Goal: Task Accomplishment & Management: Manage account settings

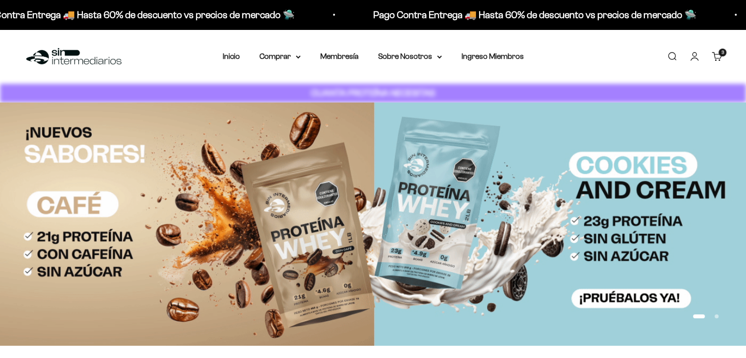
click at [691, 53] on link "Iniciar sesión" at bounding box center [694, 56] width 11 height 11
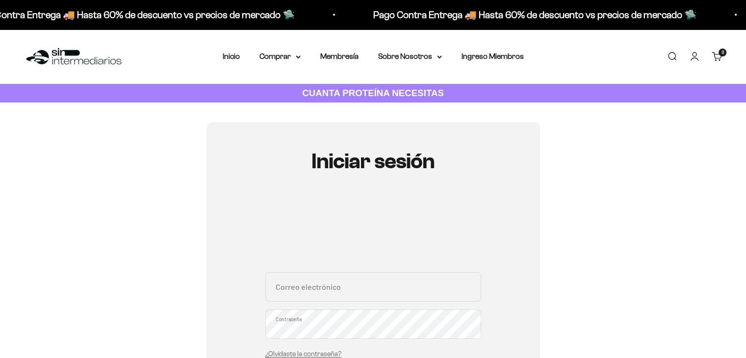
click at [360, 295] on input "Correo electrónico" at bounding box center [373, 286] width 216 height 29
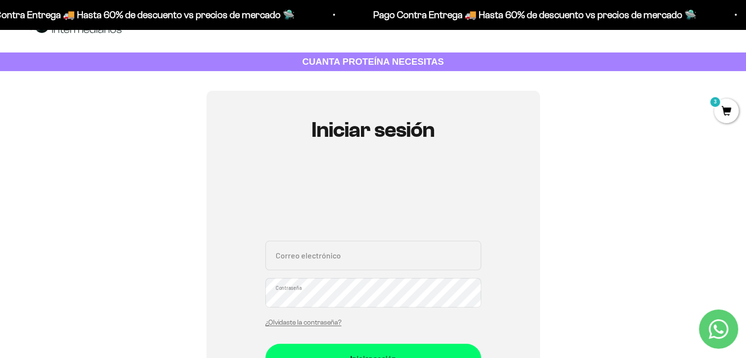
click at [365, 257] on input "Correo electrónico" at bounding box center [373, 255] width 216 height 29
type input "[EMAIL_ADDRESS][DOMAIN_NAME]"
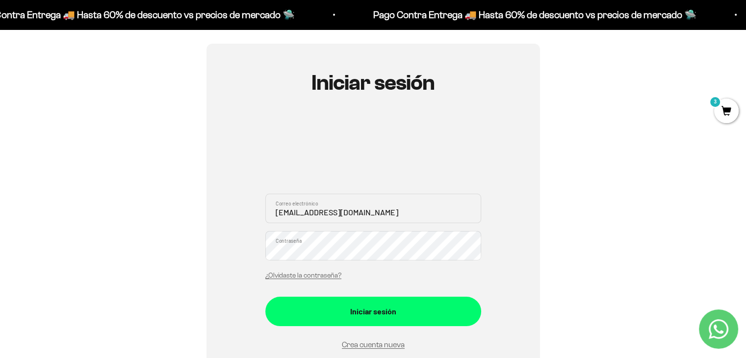
scroll to position [84, 0]
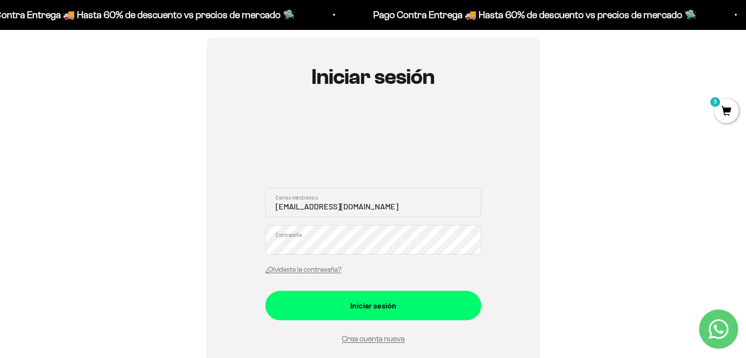
click at [265, 291] on button "Iniciar sesión" at bounding box center [373, 305] width 216 height 29
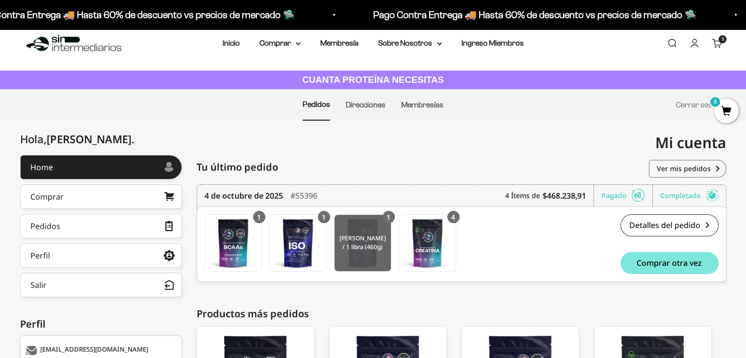
scroll to position [29, 0]
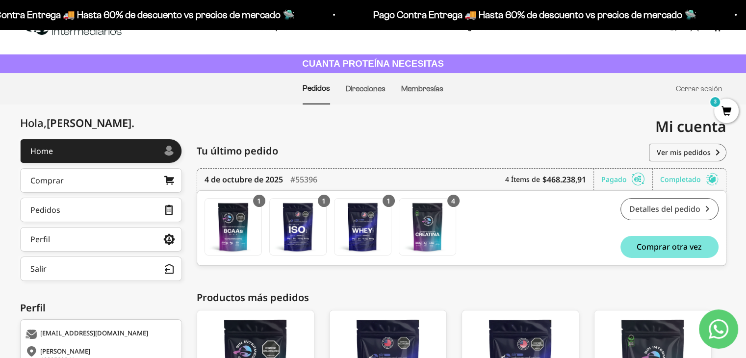
click at [647, 203] on link "Detalles del pedido" at bounding box center [669, 209] width 98 height 22
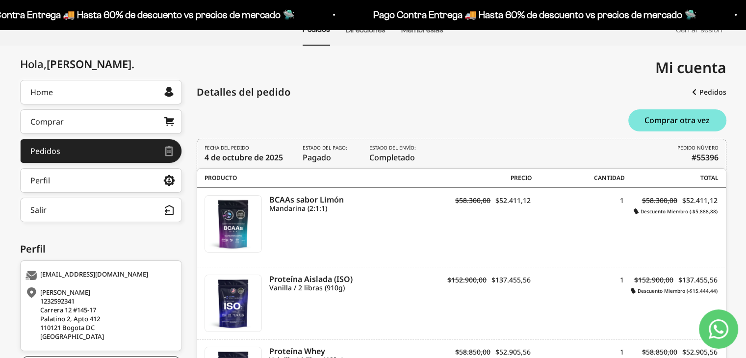
scroll to position [84, 0]
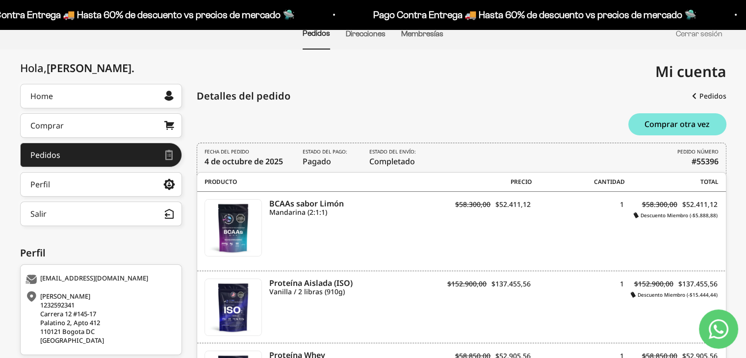
click at [96, 275] on div "[EMAIL_ADDRESS][DOMAIN_NAME]" at bounding box center [99, 279] width 149 height 10
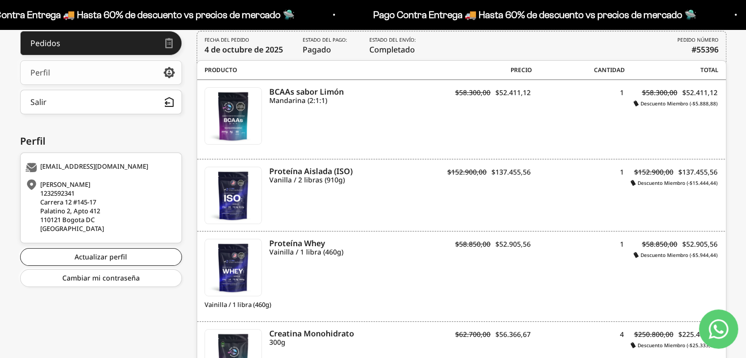
scroll to position [0, 0]
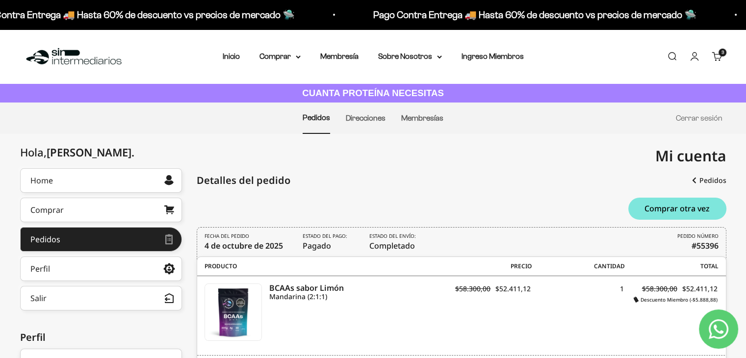
click at [356, 113] on li "Direcciones" at bounding box center [366, 118] width 40 height 30
click at [359, 117] on link "Direcciones" at bounding box center [366, 118] width 40 height 8
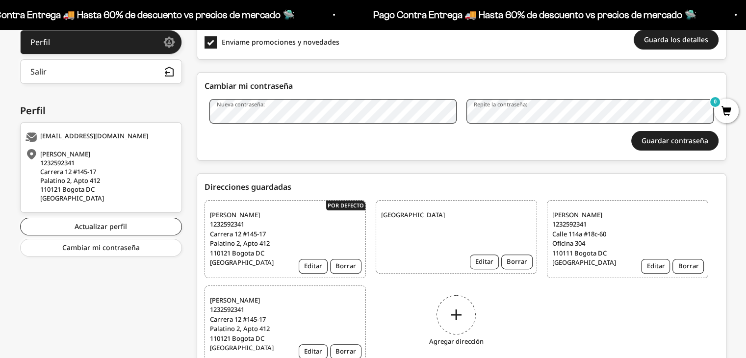
scroll to position [272, 0]
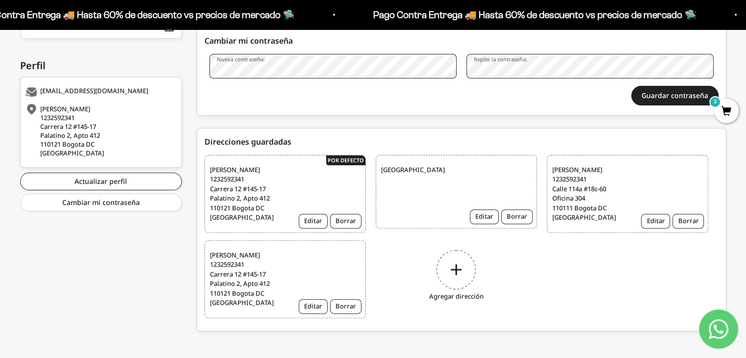
drag, startPoint x: 513, startPoint y: 215, endPoint x: 392, endPoint y: 169, distance: 130.0
click at [513, 217] on button "Borrar" at bounding box center [516, 216] width 31 height 15
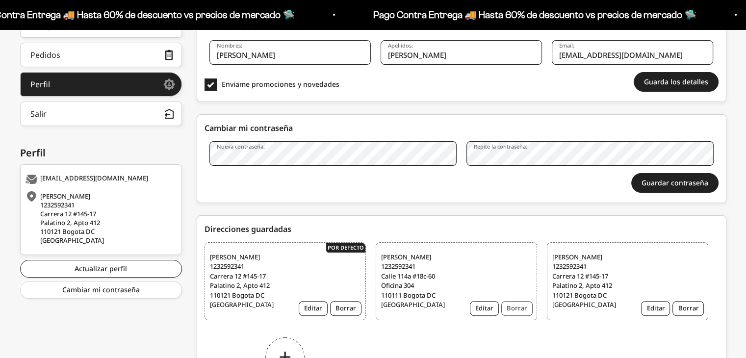
scroll to position [194, 0]
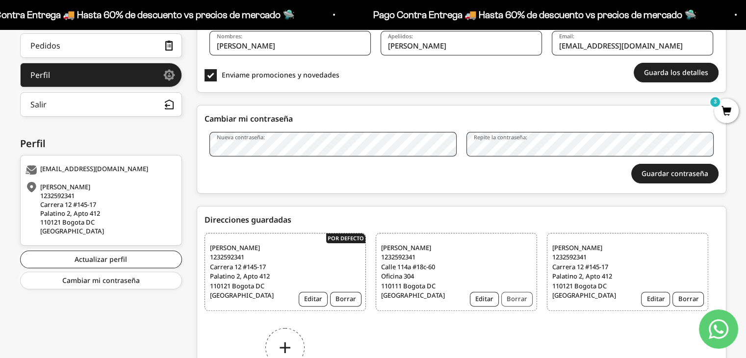
click at [518, 298] on button "Borrar" at bounding box center [516, 299] width 31 height 15
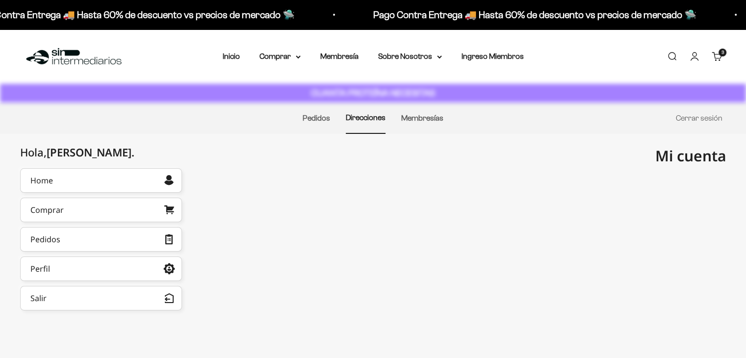
scroll to position [69, 0]
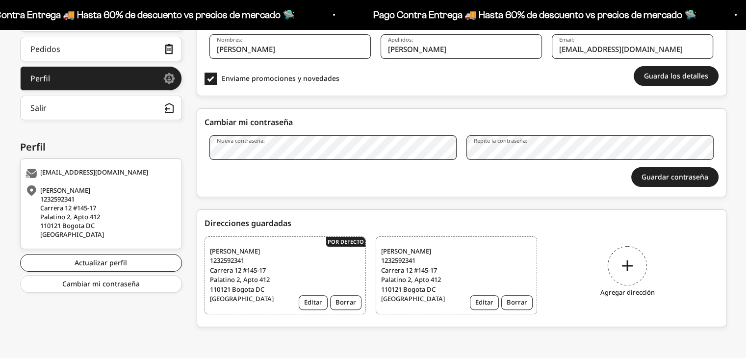
scroll to position [190, 0]
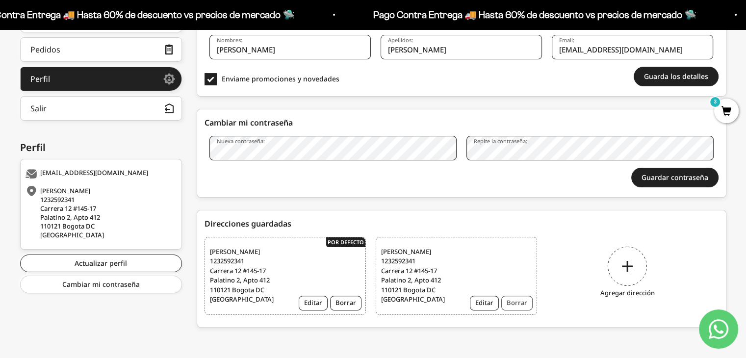
click at [515, 299] on button "Borrar" at bounding box center [516, 303] width 31 height 15
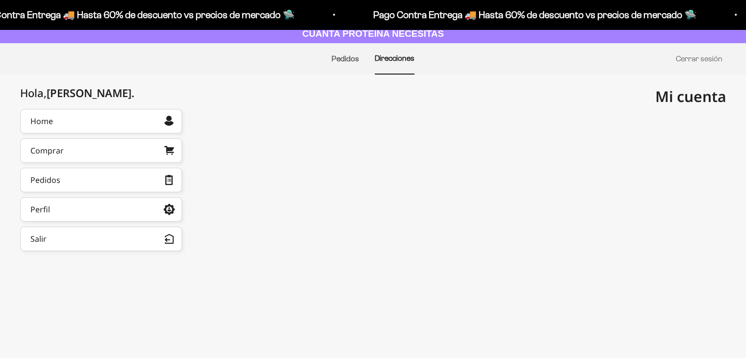
scroll to position [70, 0]
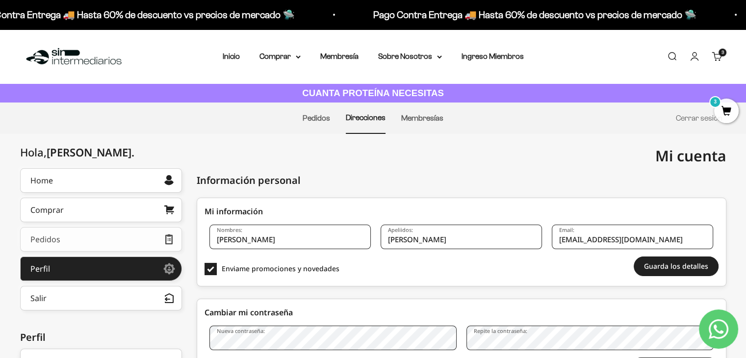
click at [116, 240] on link "Pedidos" at bounding box center [101, 239] width 162 height 25
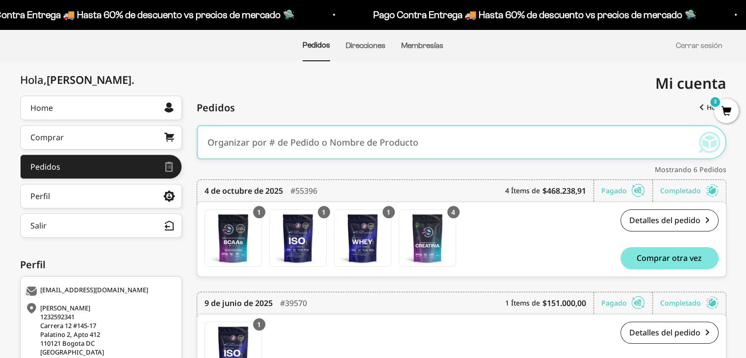
scroll to position [72, 0]
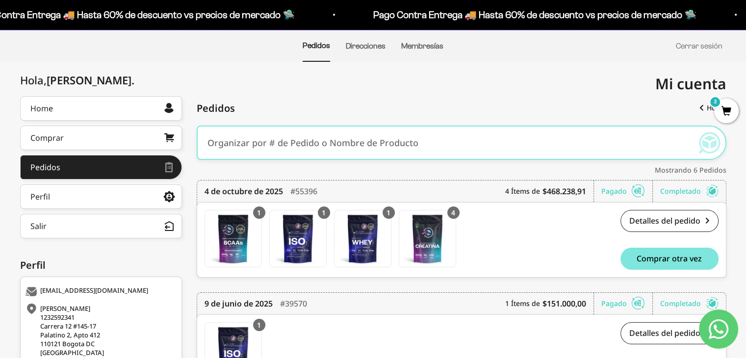
click at [712, 189] on icon at bounding box center [711, 191] width 13 height 10
click at [677, 224] on link "Detalles del pedido" at bounding box center [669, 221] width 98 height 22
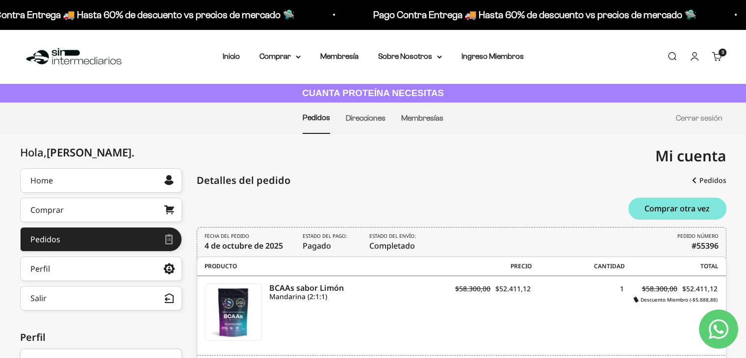
click at [401, 245] on span "Estado del envío: Completado" at bounding box center [393, 241] width 49 height 19
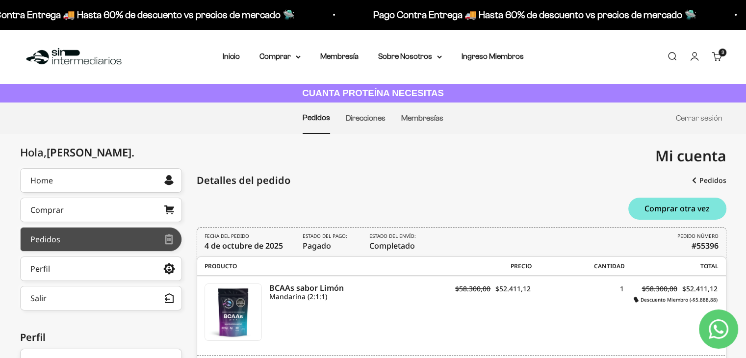
click at [122, 242] on link "Pedidos" at bounding box center [101, 239] width 162 height 25
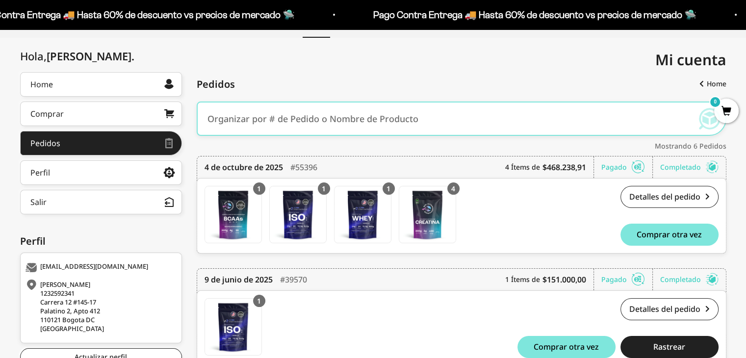
scroll to position [162, 0]
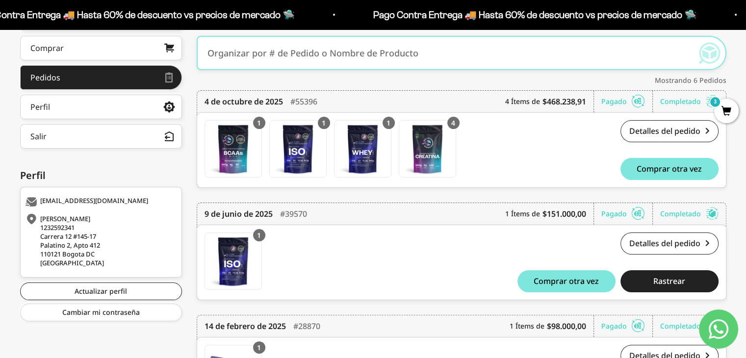
click at [680, 213] on div "Completado" at bounding box center [689, 214] width 58 height 22
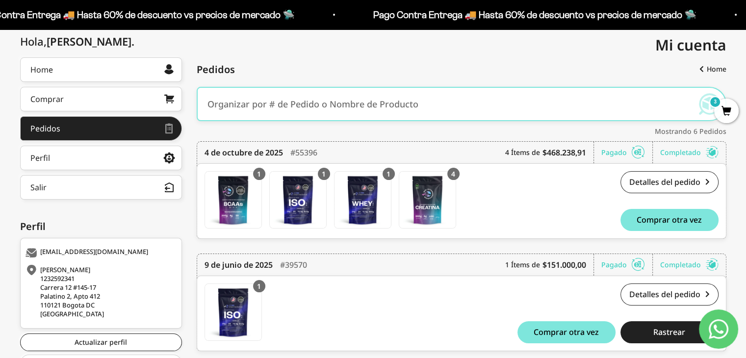
scroll to position [109, 0]
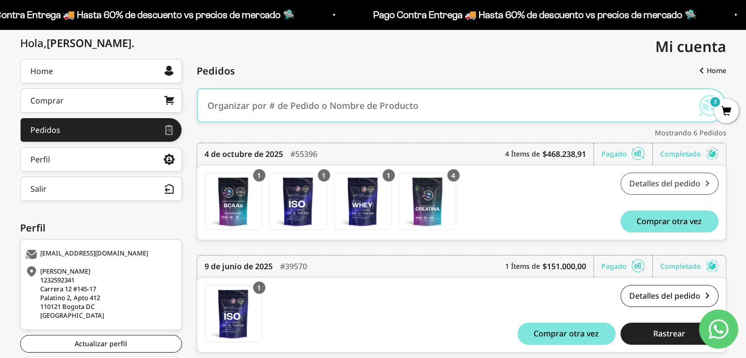
click at [650, 183] on link "Detalles del pedido" at bounding box center [669, 184] width 98 height 22
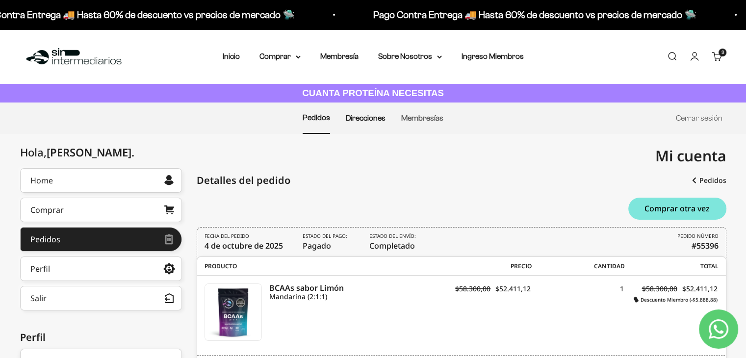
click at [369, 114] on link "Direcciones" at bounding box center [366, 118] width 40 height 8
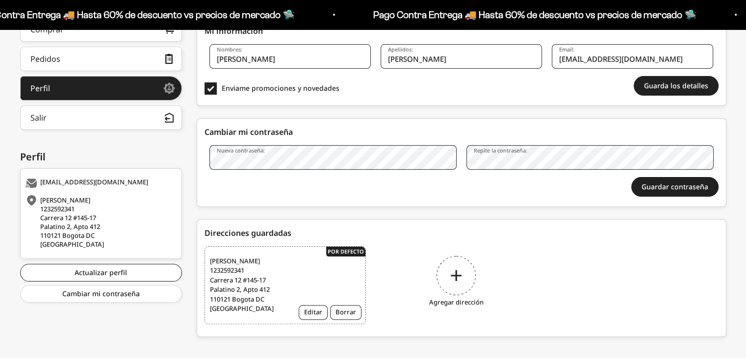
scroll to position [190, 0]
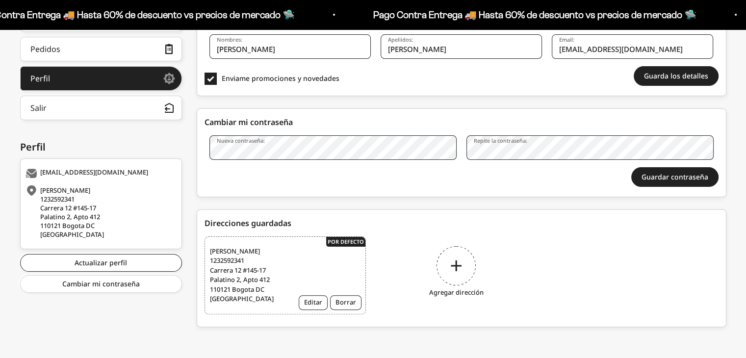
click at [464, 258] on div "Agregar dirección" at bounding box center [455, 273] width 161 height 74
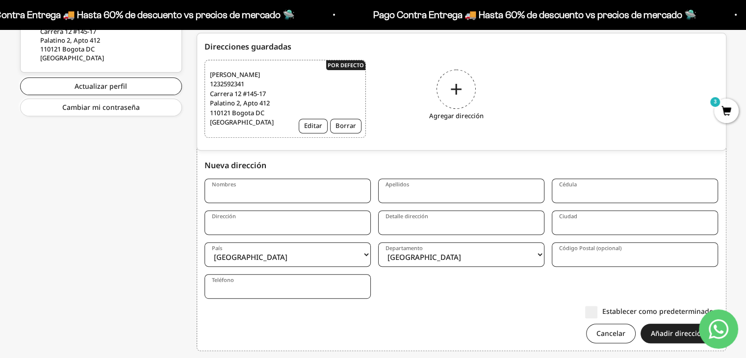
scroll to position [390, 0]
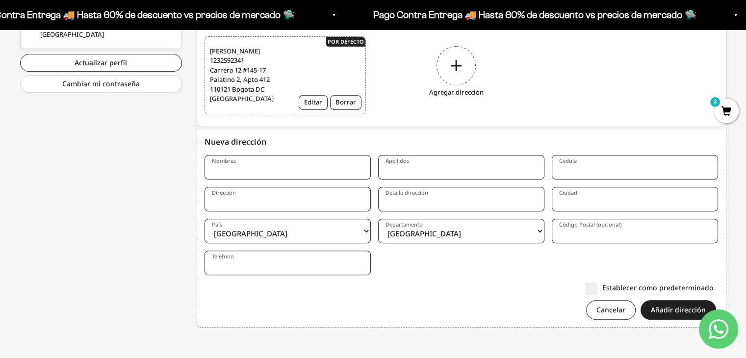
click at [277, 167] on input "Nombres" at bounding box center [287, 167] width 166 height 25
type input "[PERSON_NAME]"
type input "Pabon"
click at [596, 165] on input "Cédula" at bounding box center [634, 167] width 166 height 25
type input "123259231"
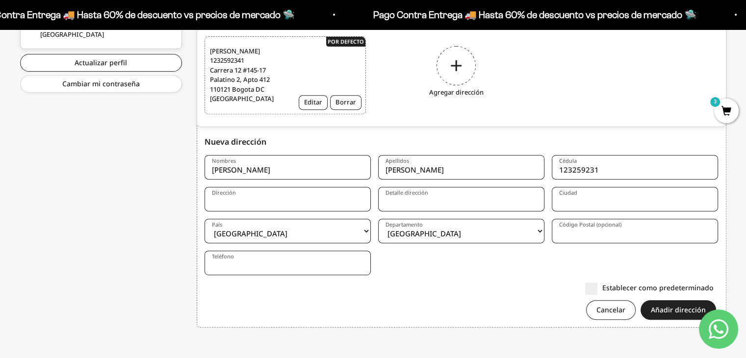
click at [322, 199] on input "Dirección" at bounding box center [287, 199] width 166 height 25
click at [292, 202] on input "Carre" at bounding box center [287, 199] width 166 height 25
paste input "lle 114a#18c-60"
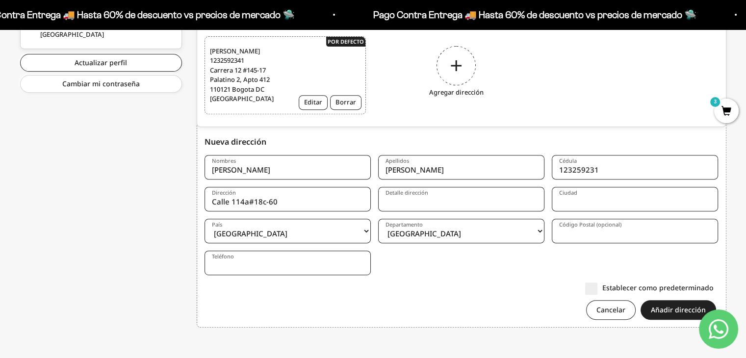
type input "Calle 114a#18c-60"
click at [407, 203] on input "Detalle dirección" at bounding box center [461, 199] width 166 height 25
type input "Edificio Juliany | Oficina 304"
click at [601, 200] on input "Ciudad" at bounding box center [634, 199] width 166 height 25
type input "Bogota DC"
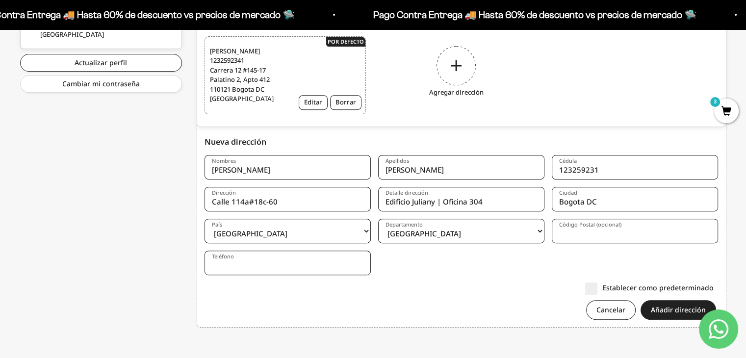
click at [516, 227] on select "Amazonas Antioquia Arauca Atlántico Bogotá Bolívar Boyacá Caldas Caquetá Casana…" at bounding box center [461, 231] width 166 height 25
select select "Bogotá, D.C."
click at [378, 219] on select "Amazonas Antioquia Arauca Atlántico Bogotá Bolívar Boyacá Caldas Caquetá Casana…" at bounding box center [461, 231] width 166 height 25
click at [574, 230] on input "Código Postal (opcional)" at bounding box center [634, 231] width 166 height 25
paste input "110111"
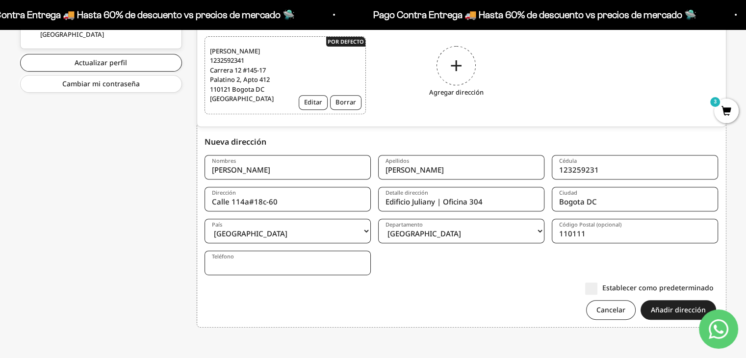
type input "110111"
click at [319, 263] on input "Teléfono" at bounding box center [287, 262] width 166 height 25
type input "3005332394"
click at [642, 287] on label "Establecer como predeterminado" at bounding box center [649, 287] width 128 height 10
click at [713, 287] on input "Establecer como predeterminado" at bounding box center [713, 287] width 0 height 0
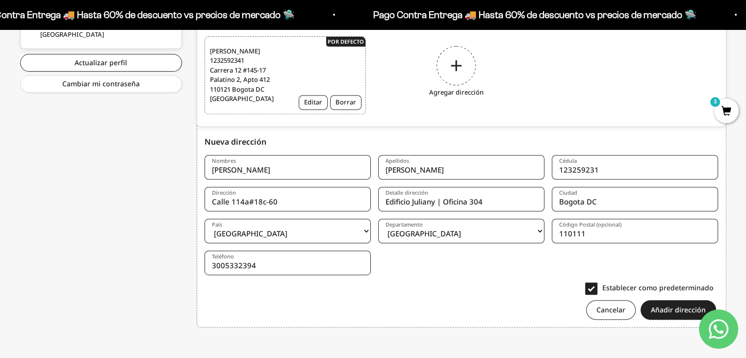
click at [588, 282] on label "Establecer como predeterminado" at bounding box center [649, 287] width 128 height 10
click at [713, 287] on input "Establecer como predeterminado" at bounding box center [713, 287] width 0 height 0
click at [661, 302] on button "Añadir dirección" at bounding box center [677, 310] width 75 height 20
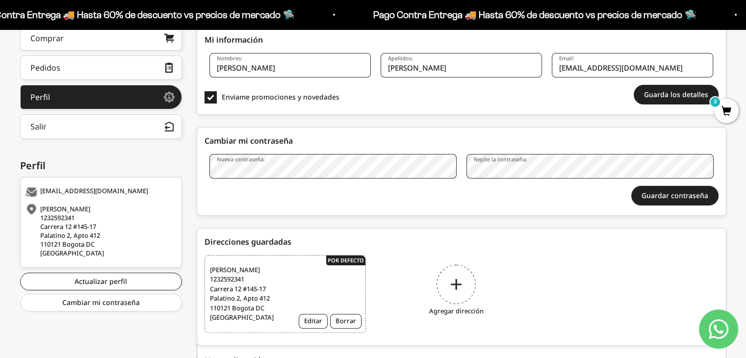
scroll to position [96, 0]
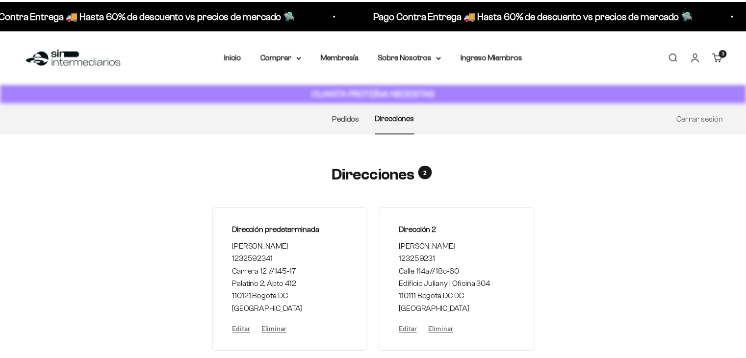
scroll to position [70, 0]
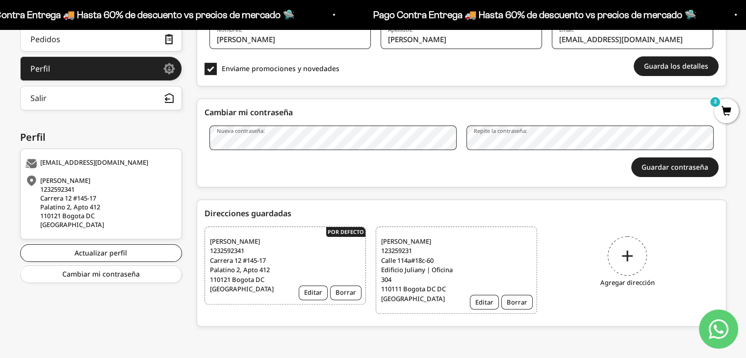
scroll to position [4, 0]
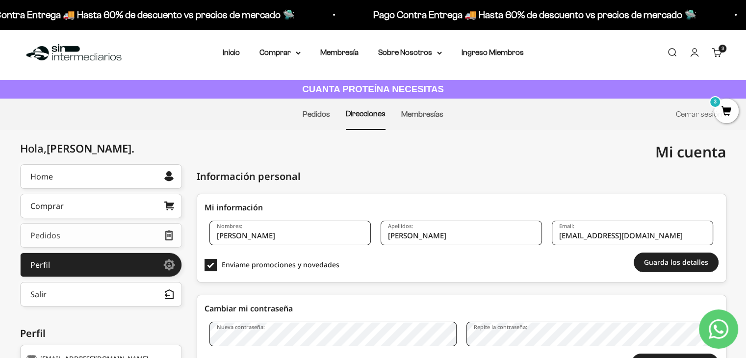
click at [109, 229] on link "Pedidos" at bounding box center [101, 235] width 162 height 25
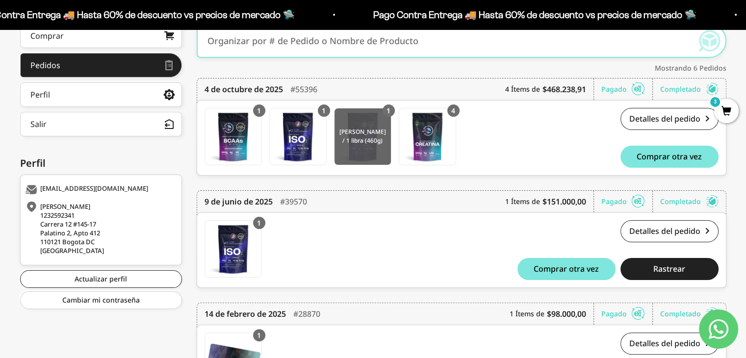
scroll to position [174, 0]
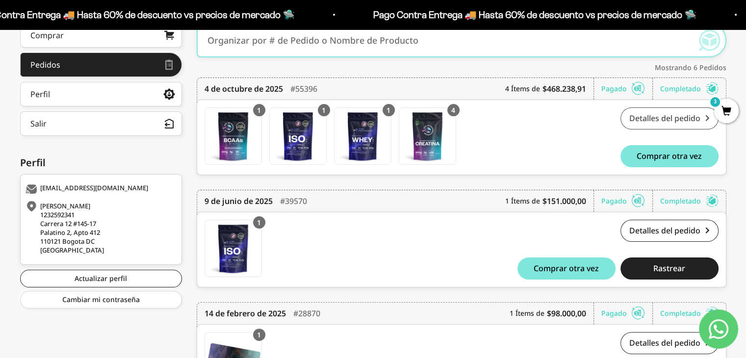
click at [639, 114] on link "Detalles del pedido" at bounding box center [669, 118] width 98 height 22
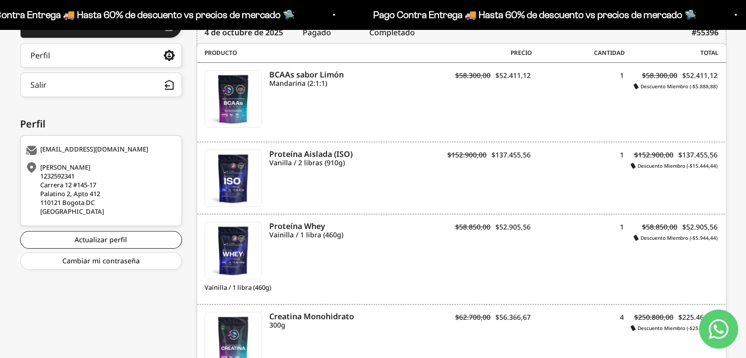
scroll to position [198, 0]
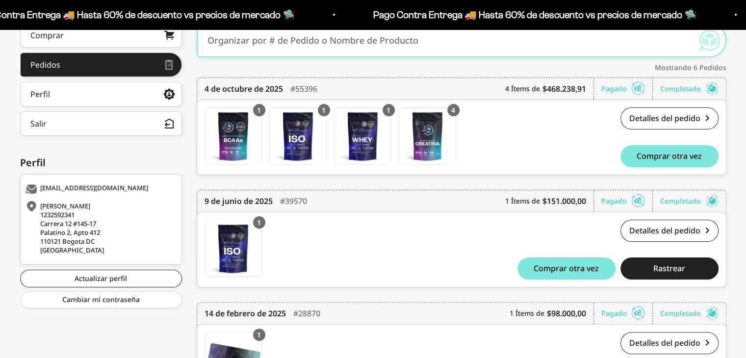
scroll to position [149, 0]
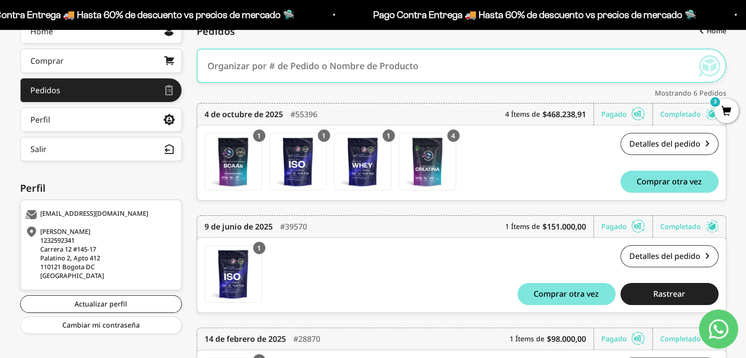
click at [735, 111] on span "3" at bounding box center [726, 111] width 25 height 25
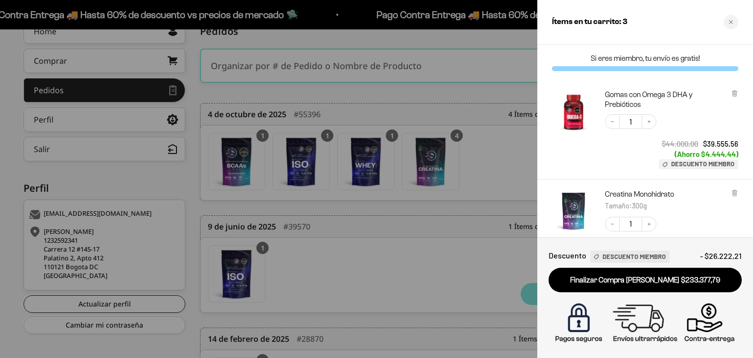
click at [736, 93] on icon at bounding box center [734, 93] width 7 height 7
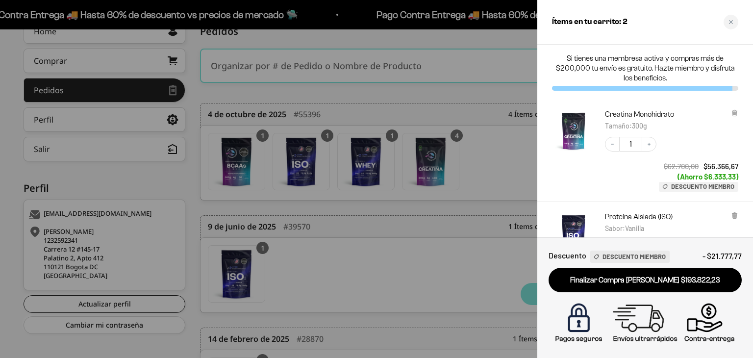
click at [735, 117] on div at bounding box center [734, 120] width 7 height 23
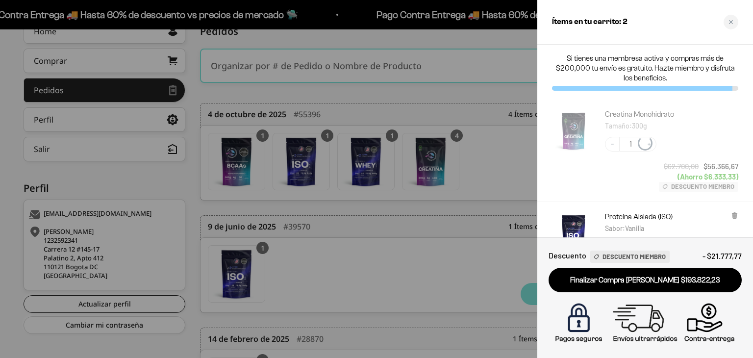
click at [735, 113] on div "Creatina Monohidrato Tamaño : 300g" at bounding box center [671, 120] width 133 height 23
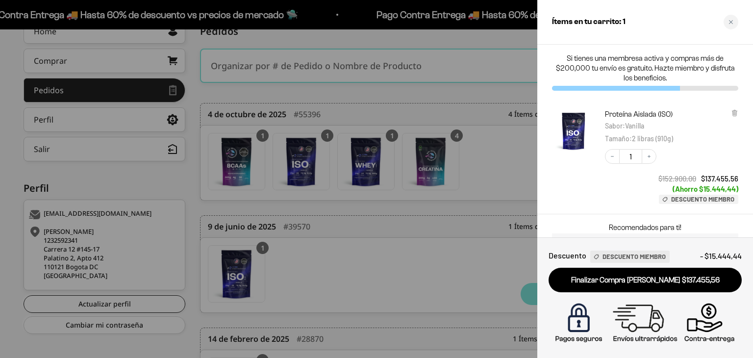
click at [735, 113] on icon at bounding box center [734, 113] width 4 height 5
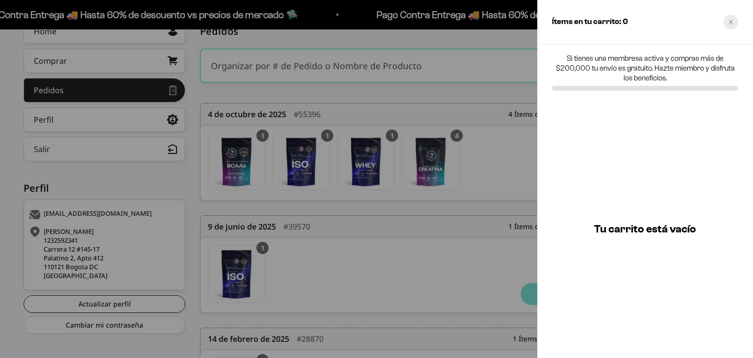
click at [735, 22] on div "Close cart" at bounding box center [730, 22] width 15 height 15
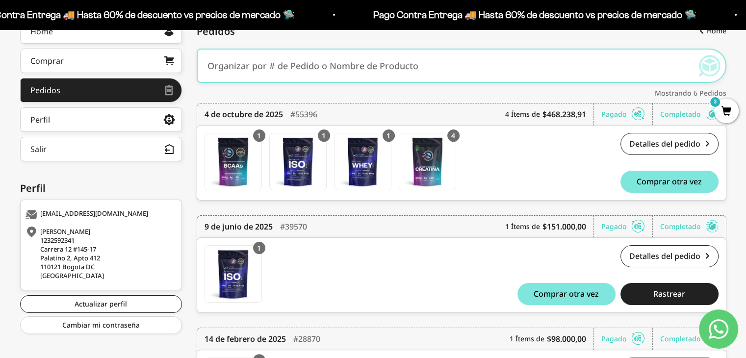
click at [730, 120] on span "3" at bounding box center [726, 111] width 25 height 25
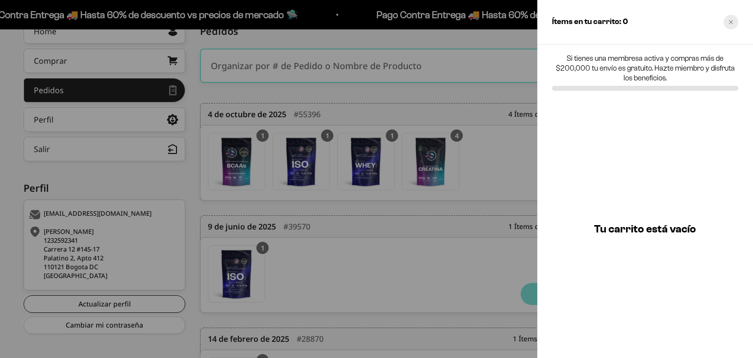
click at [728, 23] on icon "Close cart" at bounding box center [730, 22] width 5 height 5
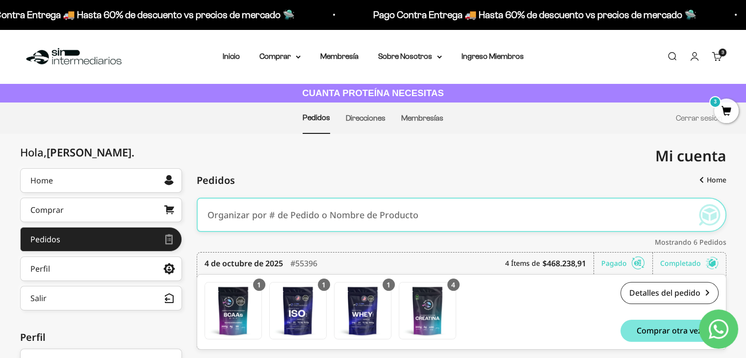
scroll to position [98, 0]
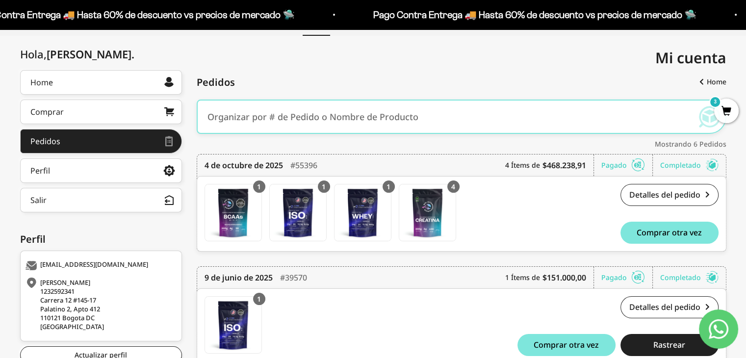
click at [626, 168] on div "Pagado" at bounding box center [626, 165] width 51 height 22
click at [635, 165] on icon at bounding box center [637, 165] width 13 height 10
